Goal: Task Accomplishment & Management: Complete application form

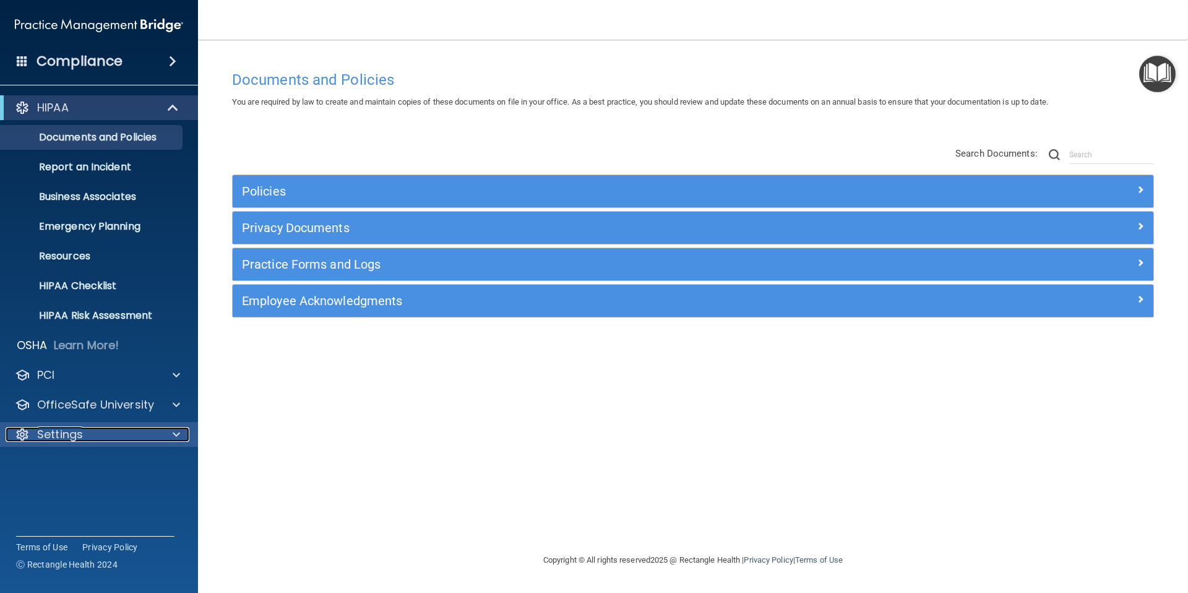
drag, startPoint x: 53, startPoint y: 433, endPoint x: 88, endPoint y: 439, distance: 35.8
click at [53, 433] on p "Settings" at bounding box center [60, 434] width 46 height 15
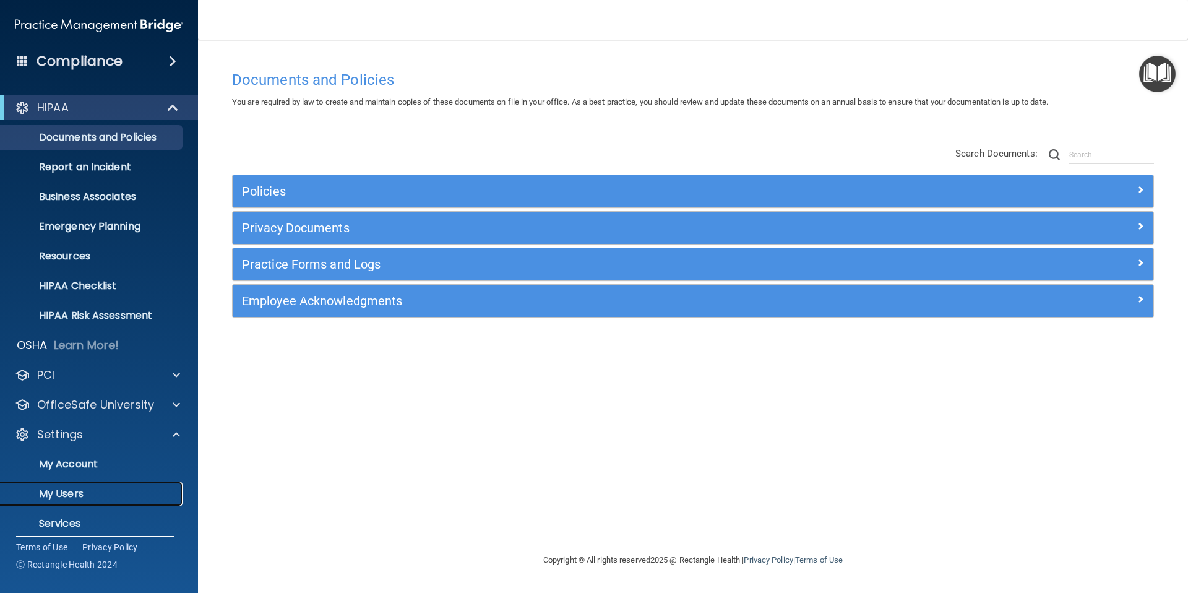
click at [69, 499] on p "My Users" at bounding box center [92, 494] width 169 height 12
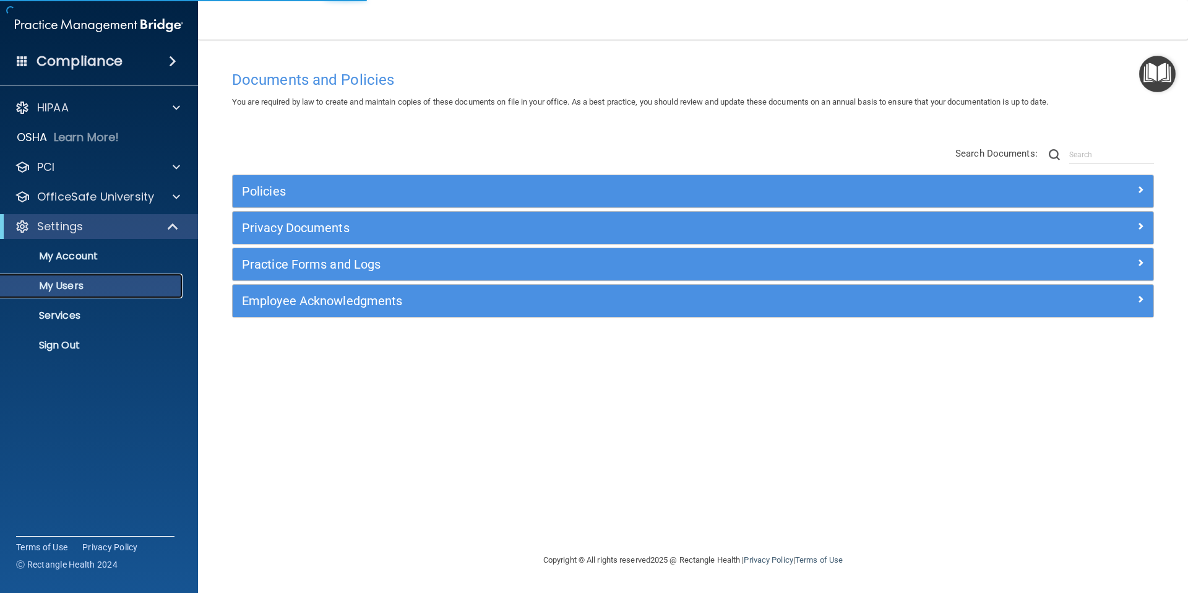
select select "20"
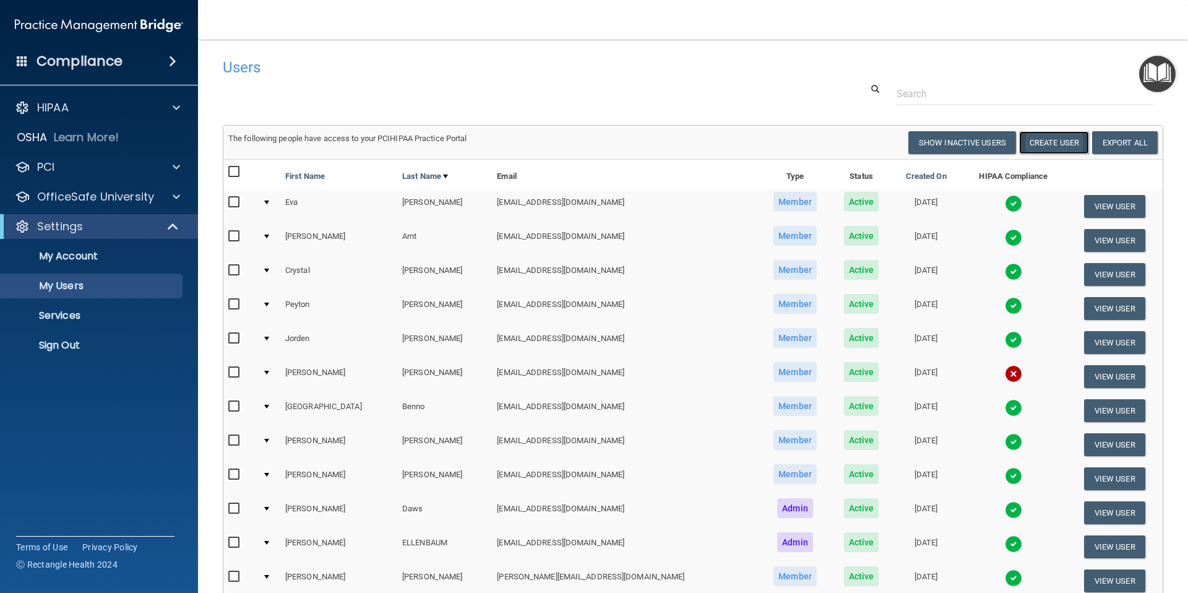
click at [1062, 146] on button "Create User" at bounding box center [1054, 142] width 70 height 23
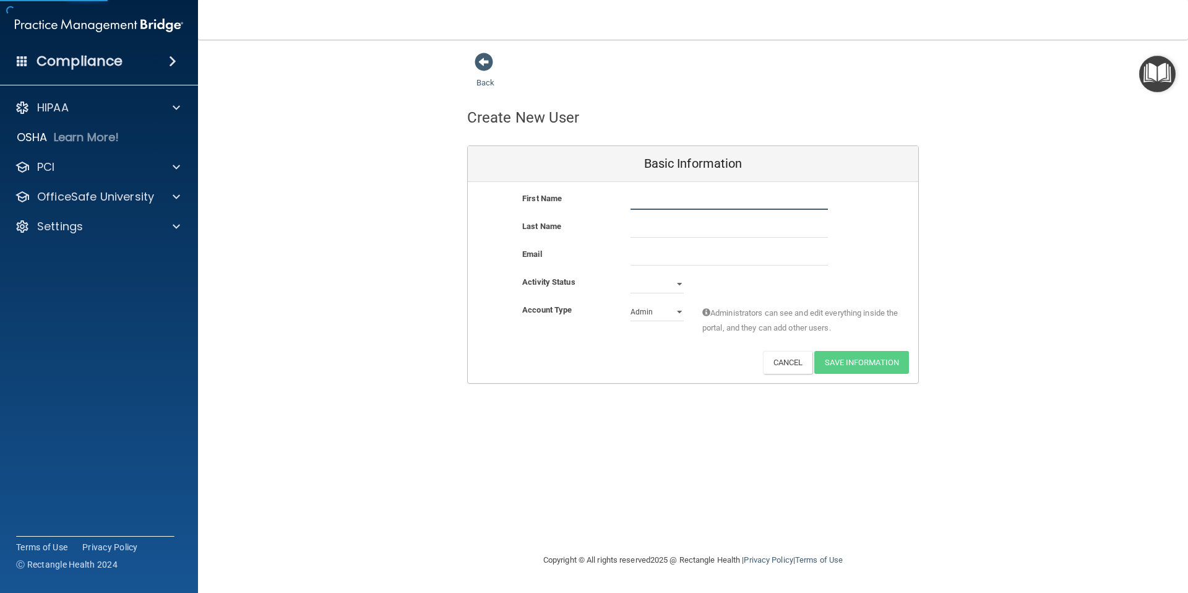
click at [670, 202] on input "text" at bounding box center [729, 200] width 197 height 19
type input "[GEOGRAPHIC_DATA]"
click at [657, 226] on input "text" at bounding box center [729, 228] width 197 height 19
type input "[PERSON_NAME]"
click at [662, 258] on input "email" at bounding box center [729, 256] width 197 height 19
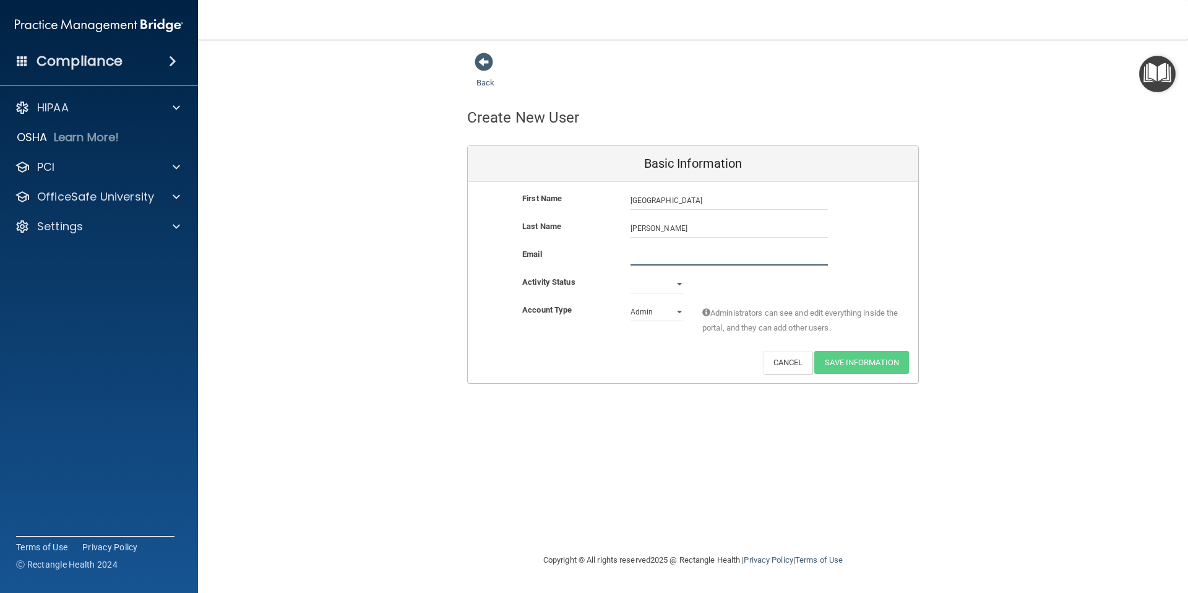
paste input "[EMAIL_ADDRESS][DOMAIN_NAME]"
type input "[EMAIL_ADDRESS][DOMAIN_NAME]"
click at [676, 286] on select "Active Inactive" at bounding box center [657, 284] width 53 height 19
click at [678, 283] on select "Active Inactive" at bounding box center [657, 284] width 53 height 19
select select "active"
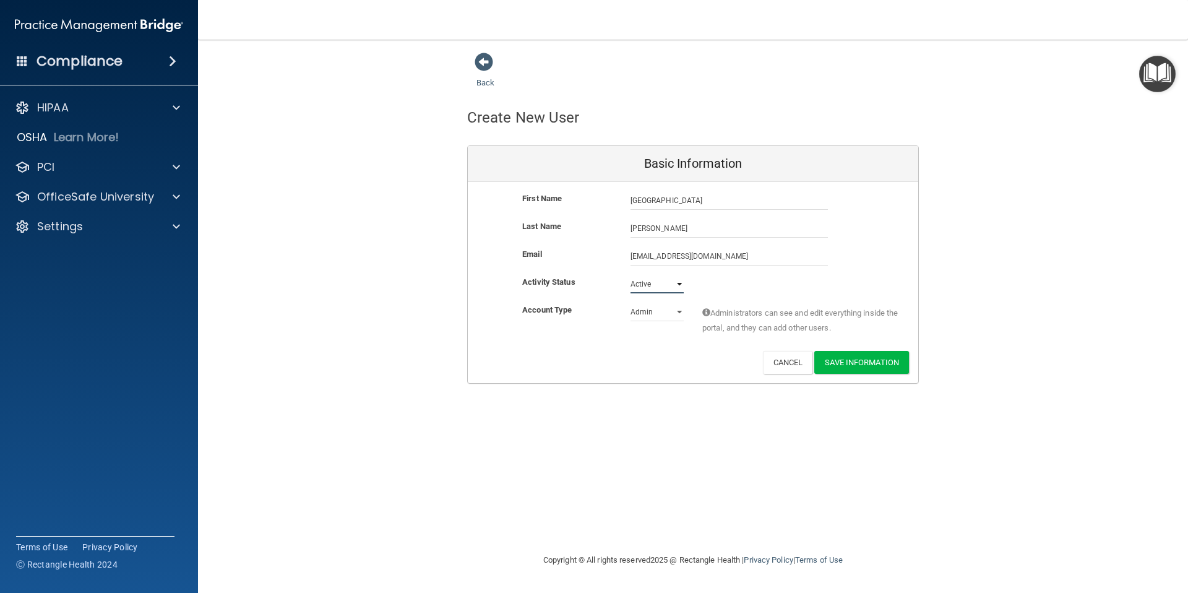
click at [631, 275] on select "Active Inactive" at bounding box center [657, 284] width 53 height 19
click at [659, 307] on select "Admin Member" at bounding box center [657, 312] width 53 height 19
select select "practice_member"
click at [631, 303] on select "Admin Member" at bounding box center [657, 312] width 53 height 19
click at [838, 364] on button "Save Information" at bounding box center [861, 362] width 95 height 23
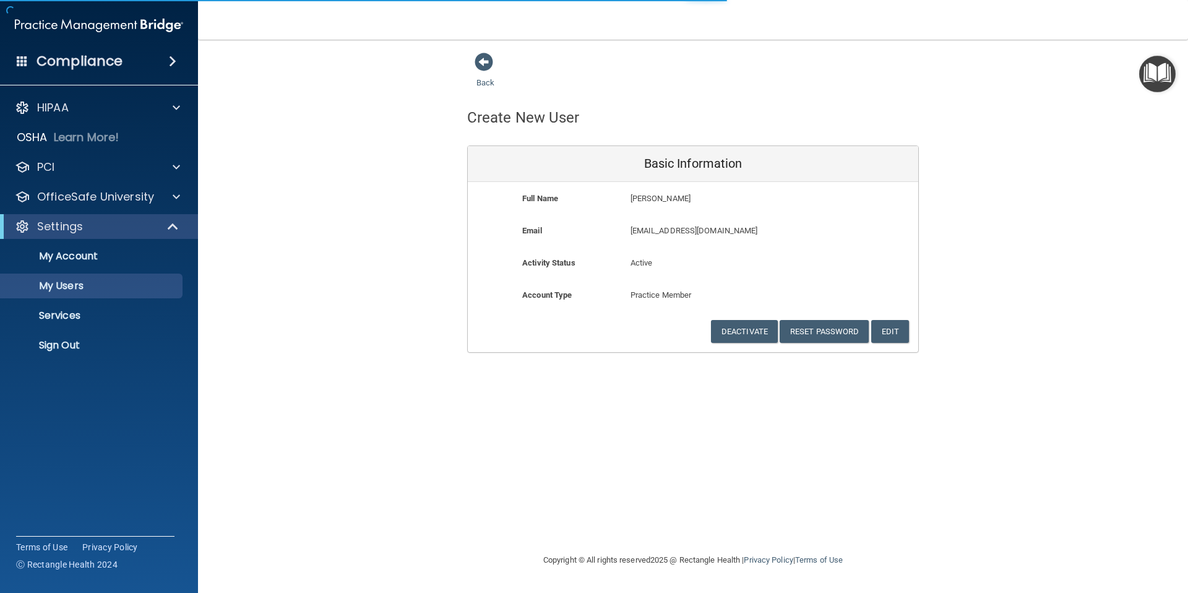
select select "20"
